Goal: Information Seeking & Learning: Learn about a topic

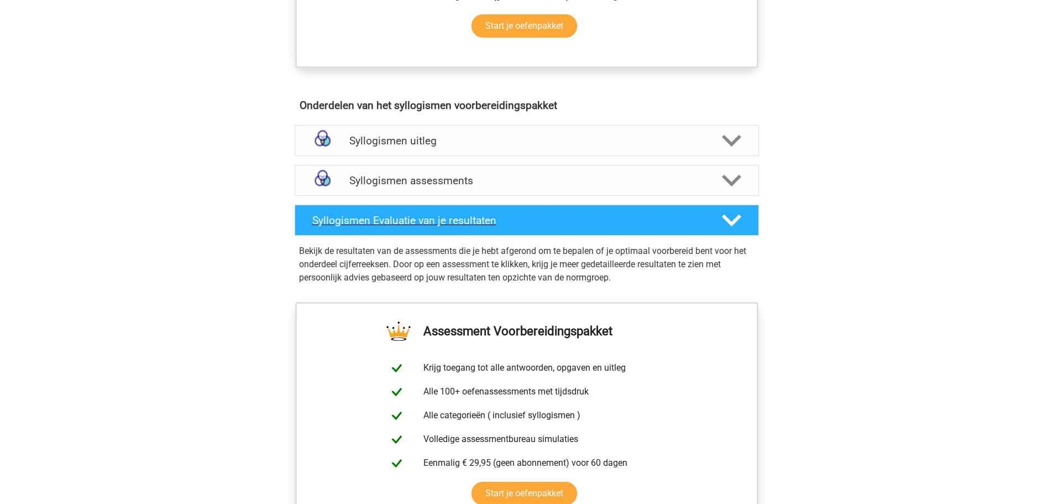
scroll to position [387, 0]
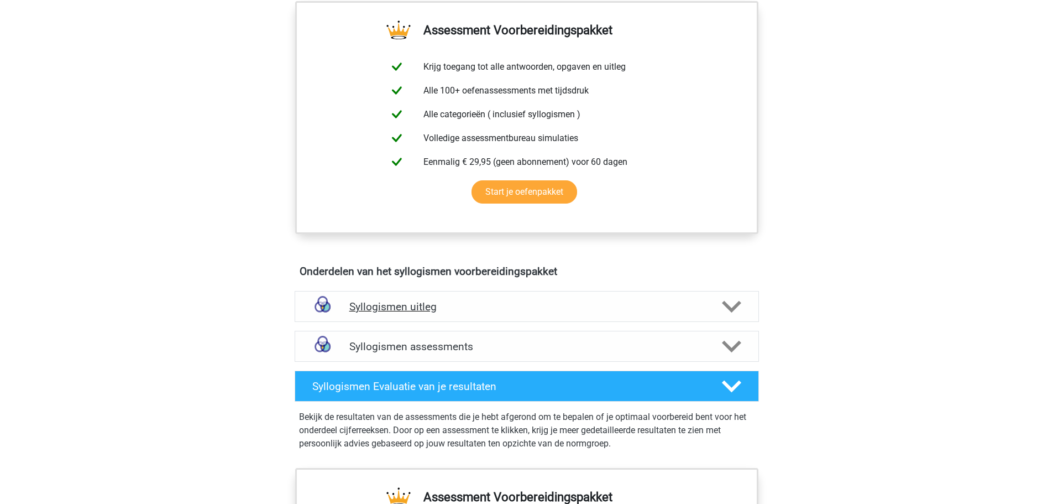
click at [413, 314] on div "Syllogismen uitleg" at bounding box center [527, 306] width 464 height 31
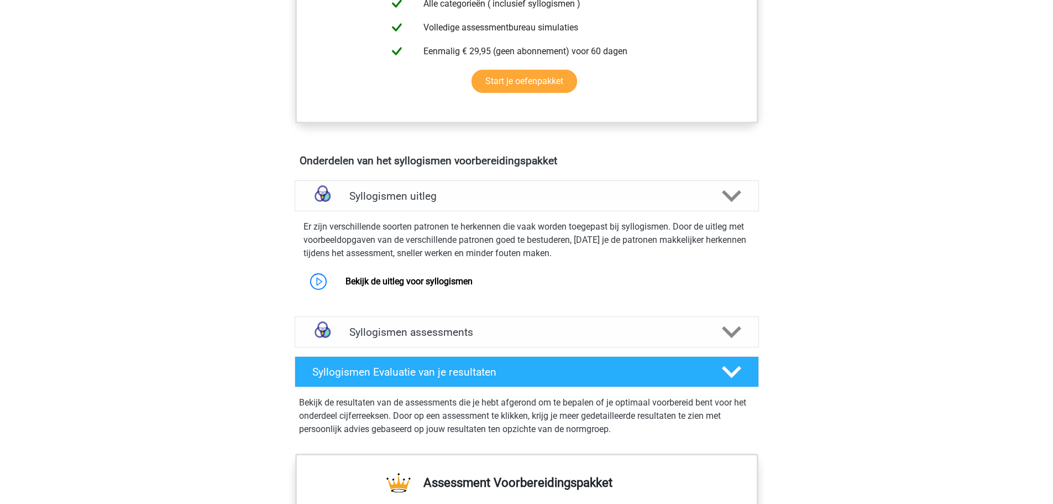
scroll to position [608, 0]
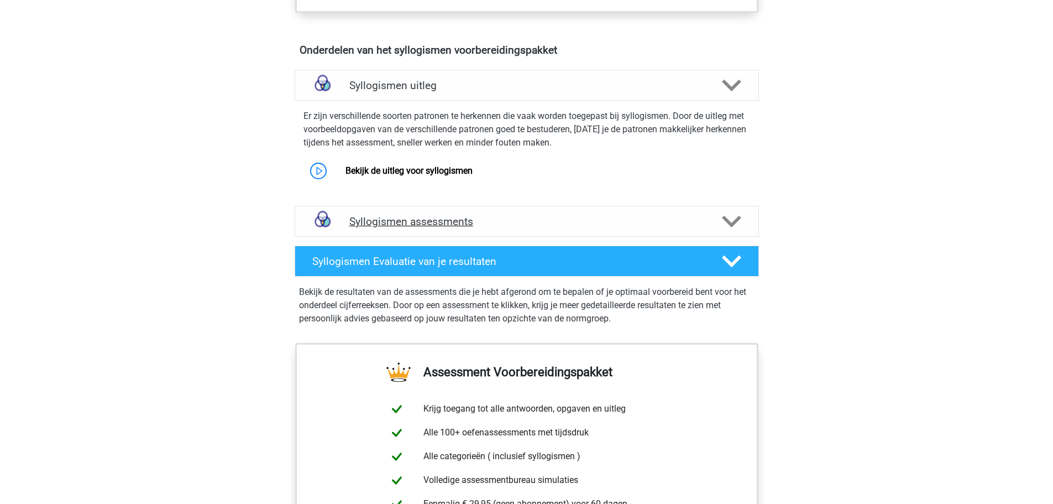
click at [520, 226] on h4 "Syllogismen assessments" at bounding box center [526, 221] width 355 height 13
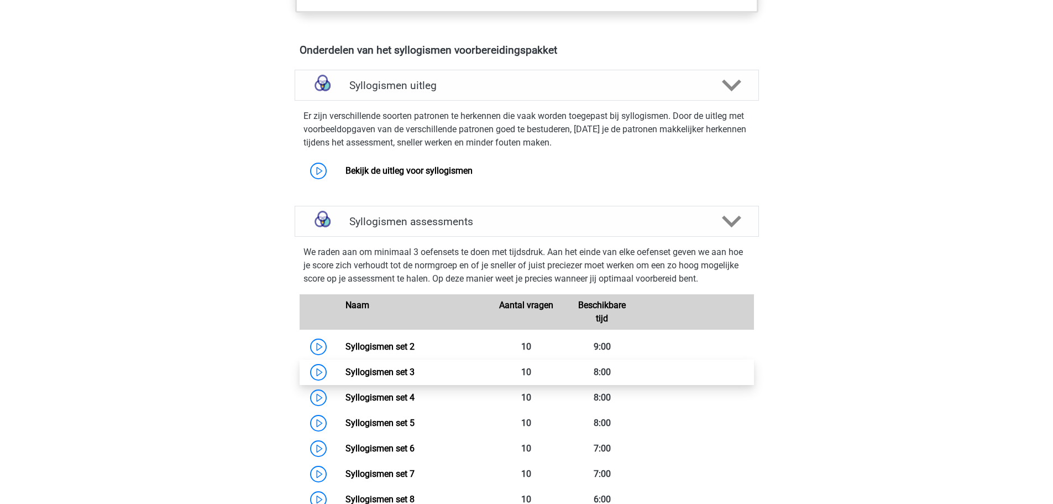
scroll to position [663, 0]
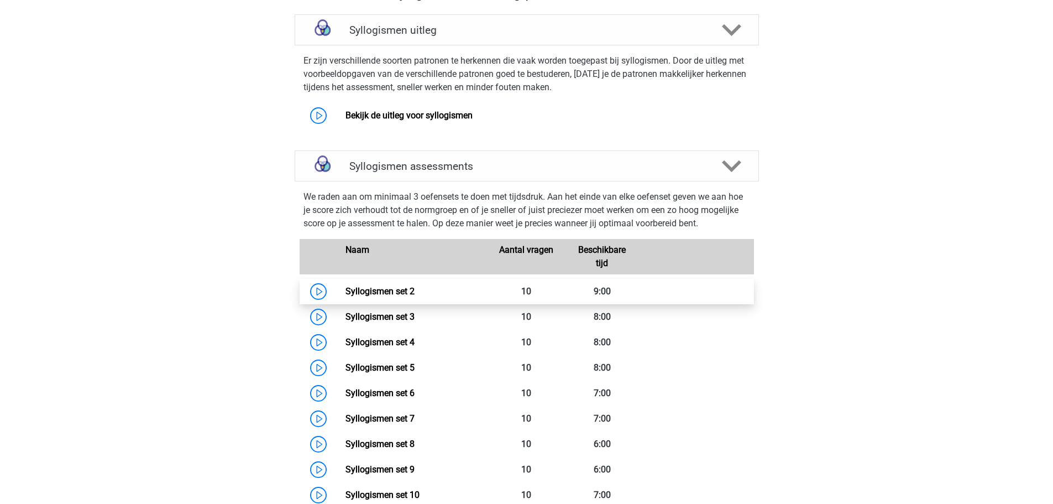
click at [399, 290] on link "Syllogismen set 2" at bounding box center [380, 291] width 69 height 11
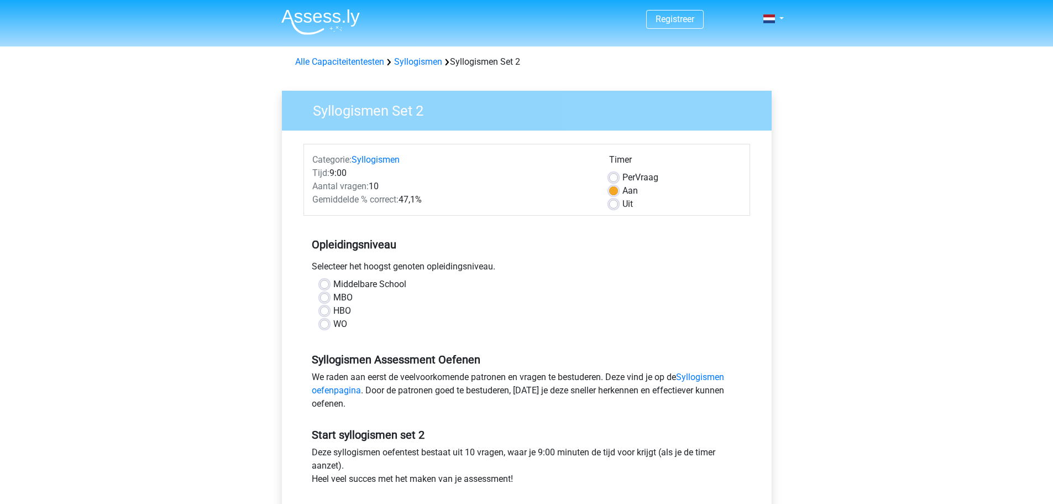
click at [327, 279] on div "Middelbare School" at bounding box center [527, 284] width 414 height 13
click at [330, 283] on div "Middelbare School" at bounding box center [527, 284] width 414 height 13
click at [333, 287] on label "Middelbare School" at bounding box center [369, 284] width 73 height 13
click at [327, 287] on input "Middelbare School" at bounding box center [324, 283] width 9 height 11
radio input "true"
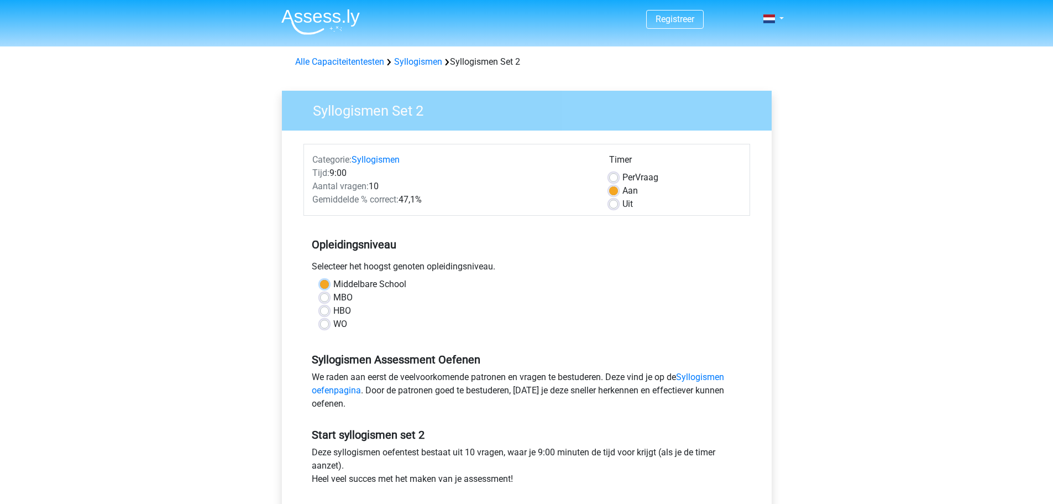
scroll to position [276, 0]
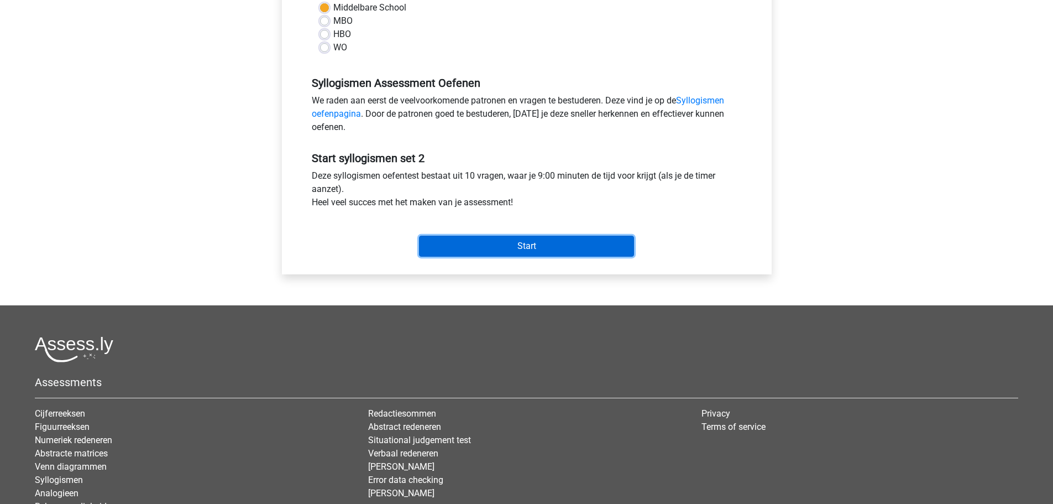
click at [501, 242] on input "Start" at bounding box center [526, 246] width 215 height 21
